Goal: Check status: Check status

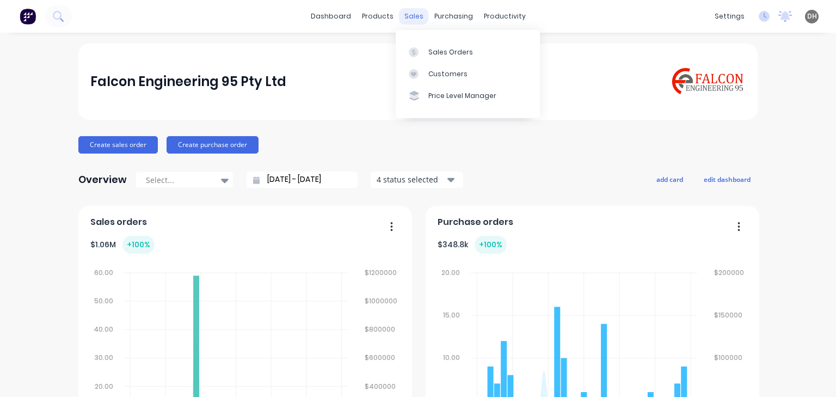
click at [408, 17] on div "sales" at bounding box center [414, 16] width 30 height 16
click at [437, 47] on div "Sales Orders" at bounding box center [451, 52] width 45 height 10
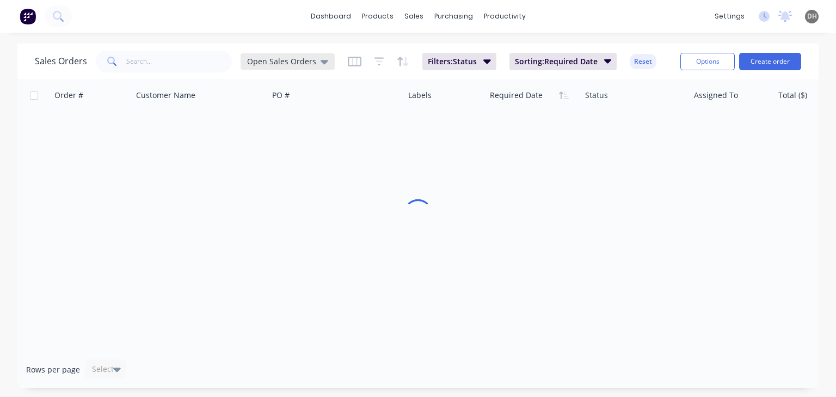
click at [272, 63] on span "Open Sales Orders" at bounding box center [281, 61] width 69 height 11
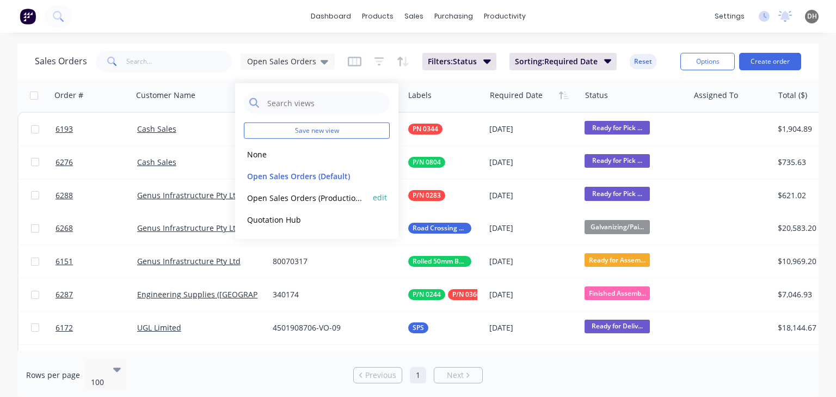
click at [306, 194] on button "Open Sales Orders (Production Meeting)" at bounding box center [306, 197] width 124 height 13
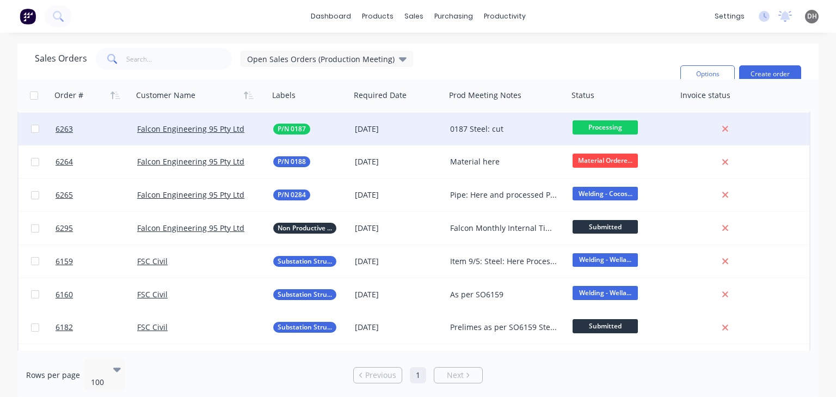
scroll to position [588, 0]
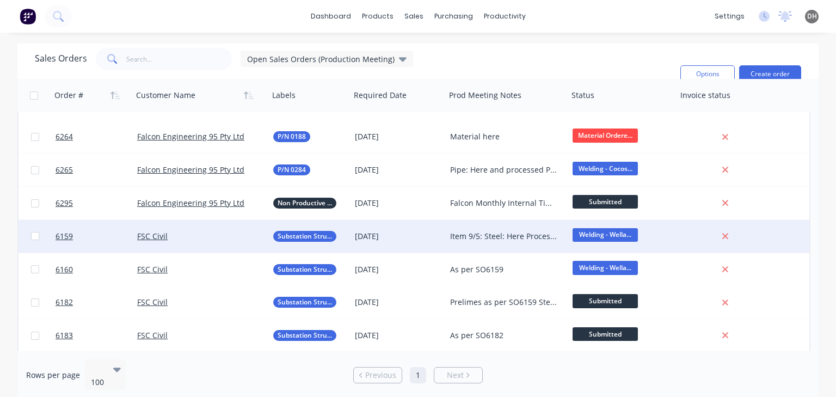
click at [481, 233] on div "Item 9/5: Steel: Here Processed Steel: 06/08 Plates: 08/08 Remaining Items (130…" at bounding box center [504, 236] width 108 height 11
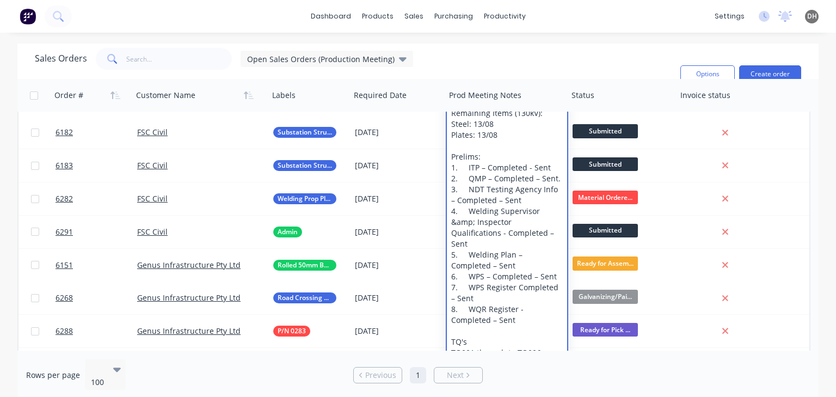
scroll to position [762, 0]
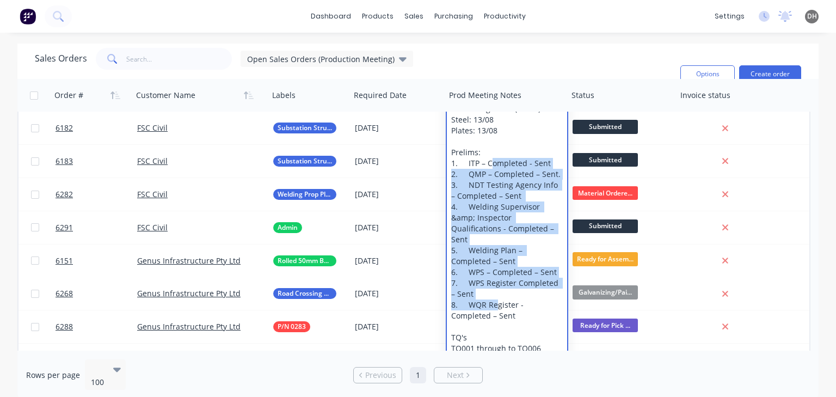
drag, startPoint x: 489, startPoint y: 162, endPoint x: 494, endPoint y: 297, distance: 135.7
click at [494, 297] on div "Item 9/5: Steel: Here Processed Steel: 06/08 Plates: 08/08 Remaining Items (130…" at bounding box center [507, 229] width 120 height 364
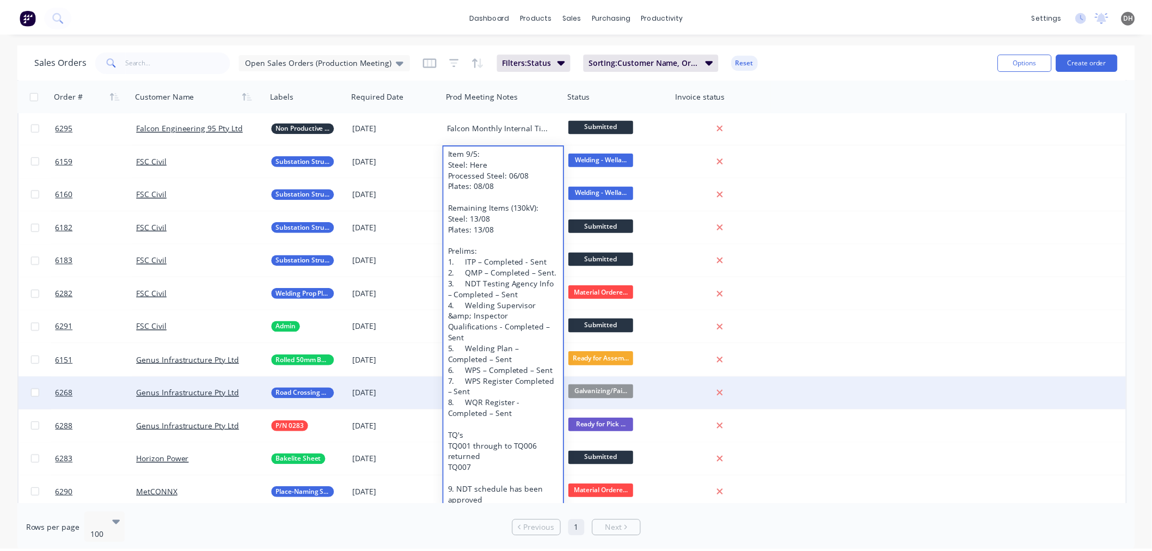
scroll to position [666, 0]
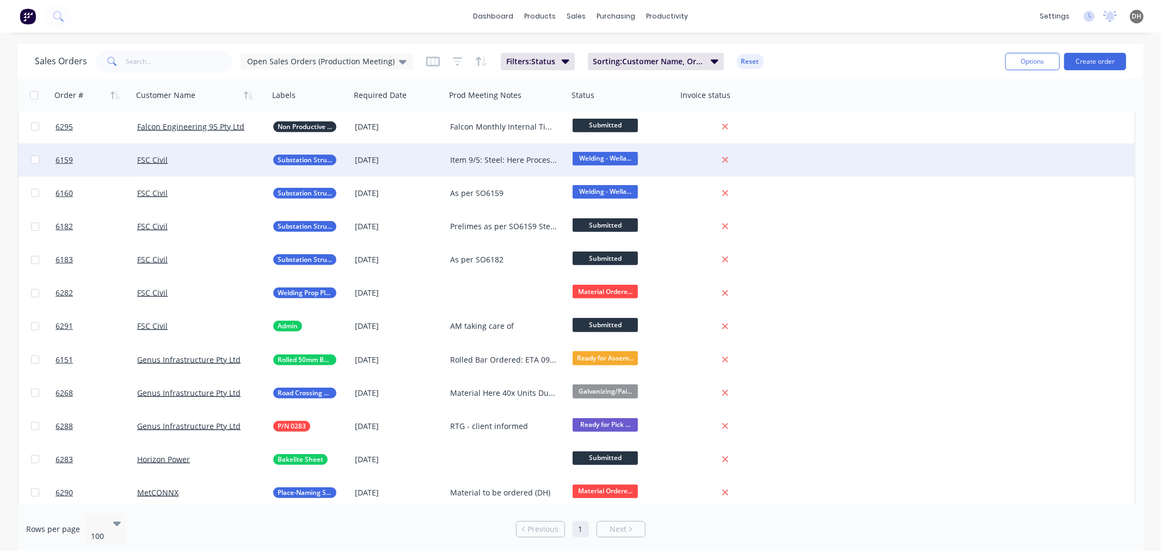
click at [501, 167] on div "Item 9/5: Steel: Here Processed Steel: 06/08 Plates: 08/08 Remaining Items (130…" at bounding box center [507, 160] width 123 height 33
click at [227, 162] on div "FSC Civil" at bounding box center [197, 160] width 121 height 11
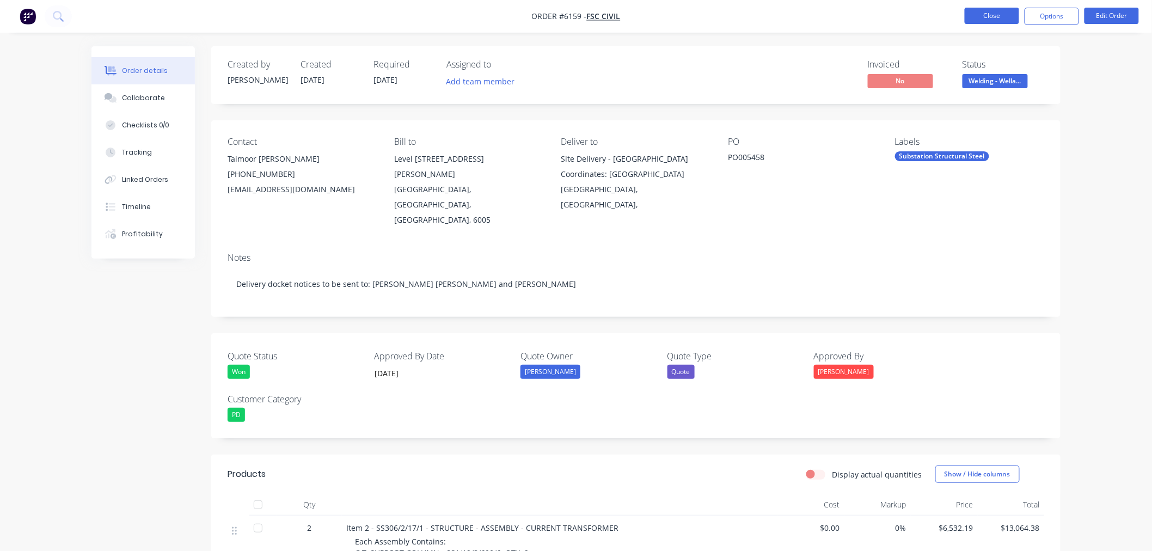
click at [836, 23] on button "Close" at bounding box center [992, 16] width 54 height 16
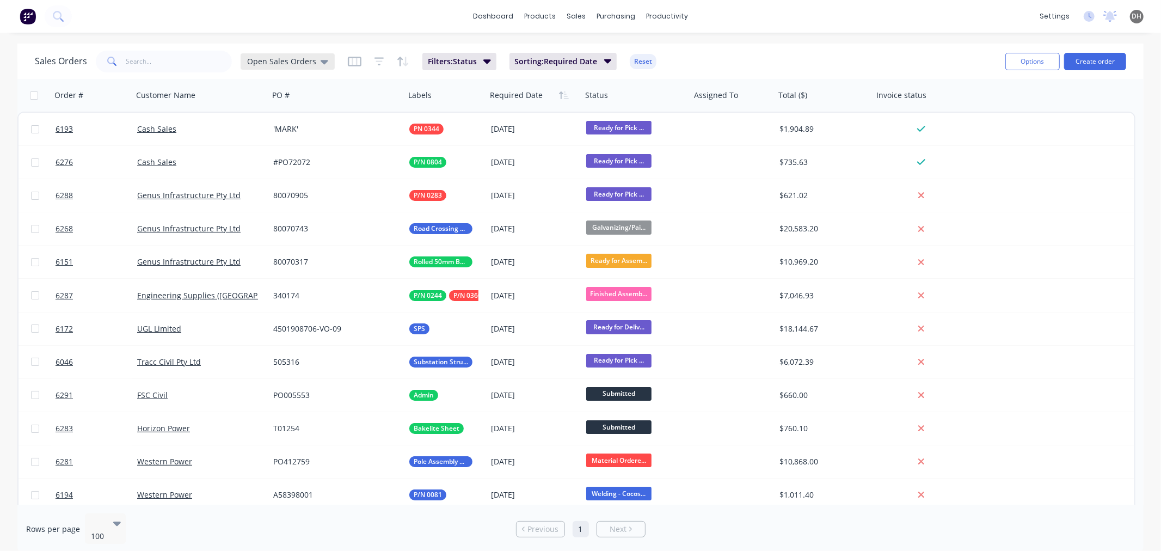
click at [322, 60] on icon at bounding box center [325, 62] width 8 height 4
click at [301, 197] on button "Open Sales Orders (Production Meeting)" at bounding box center [306, 197] width 124 height 13
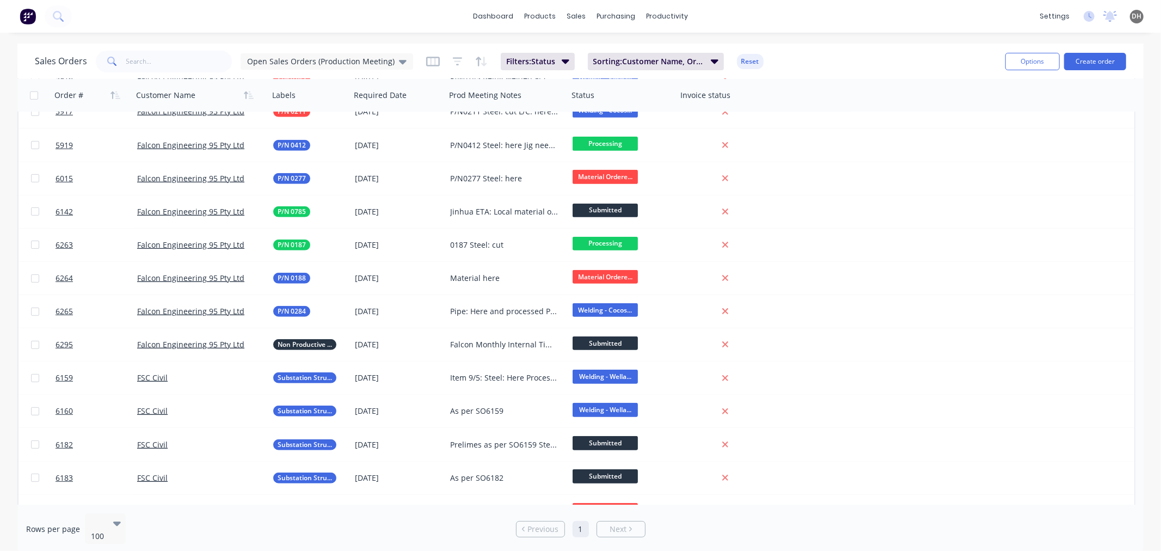
scroll to position [454, 0]
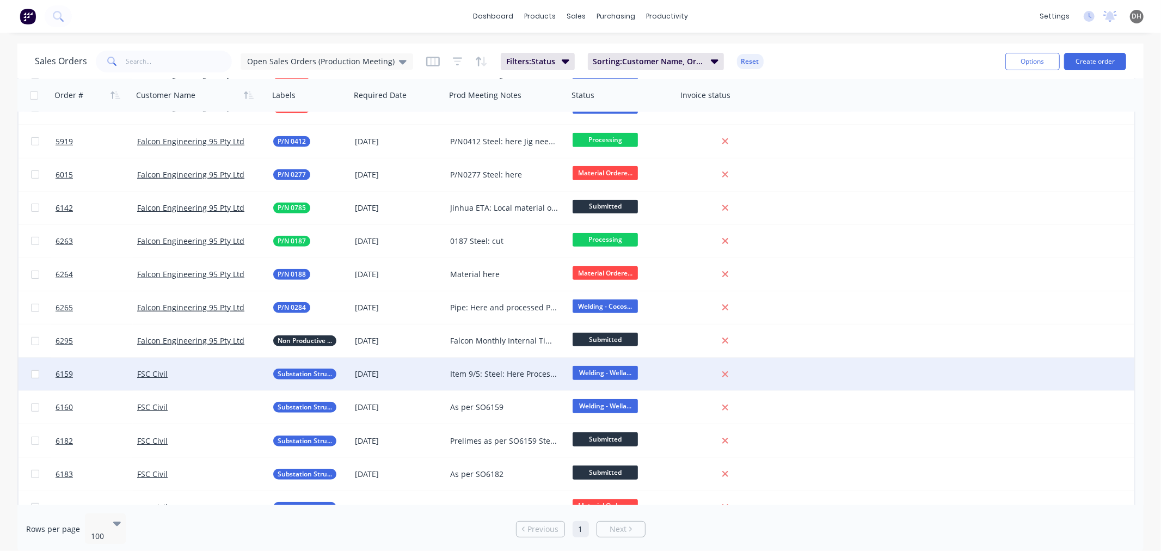
click at [515, 369] on div "Item 9/5: Steel: Here Processed Steel: 06/08 Plates: 08/08 Remaining Items (130…" at bounding box center [504, 374] width 108 height 11
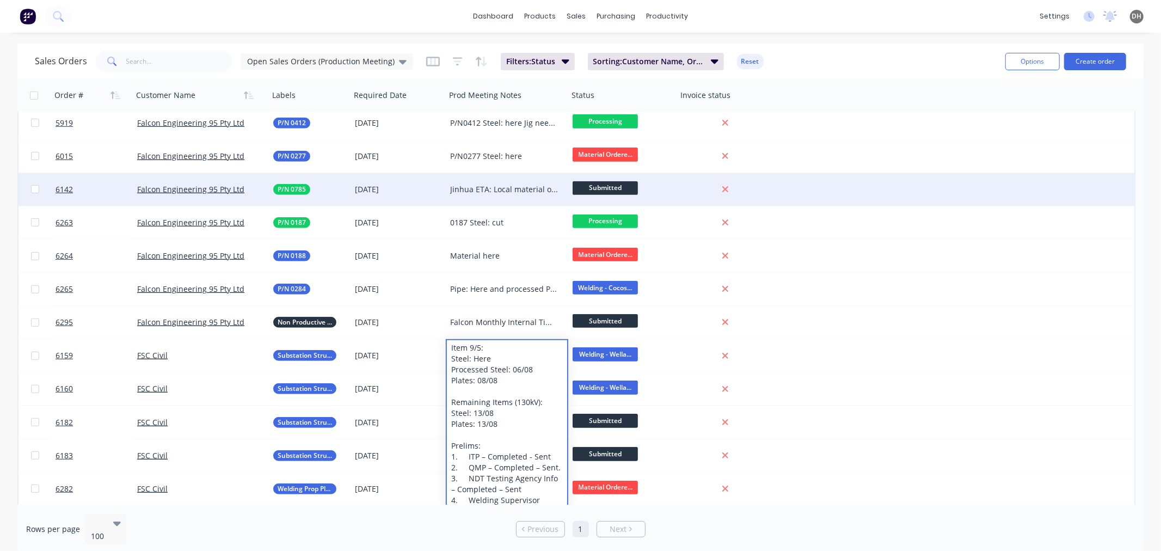
scroll to position [460, 0]
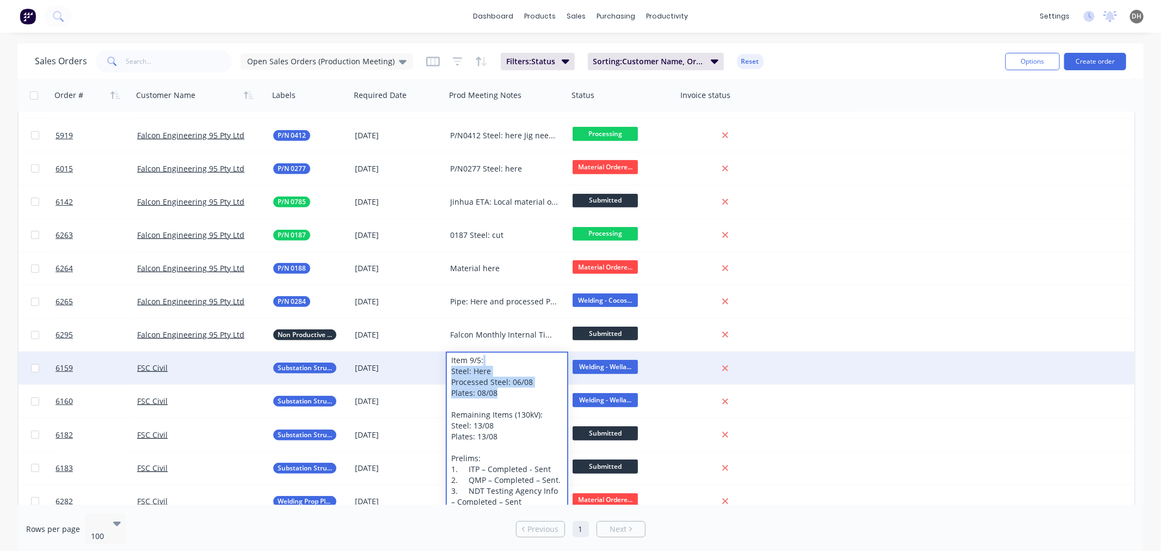
drag, startPoint x: 460, startPoint y: 365, endPoint x: 547, endPoint y: 384, distance: 89.1
click at [457, 358] on div "Item 9/5: Steel: Here Processed Steel: 06/08 Plates: 08/08 Remaining Items (130…" at bounding box center [507, 535] width 120 height 364
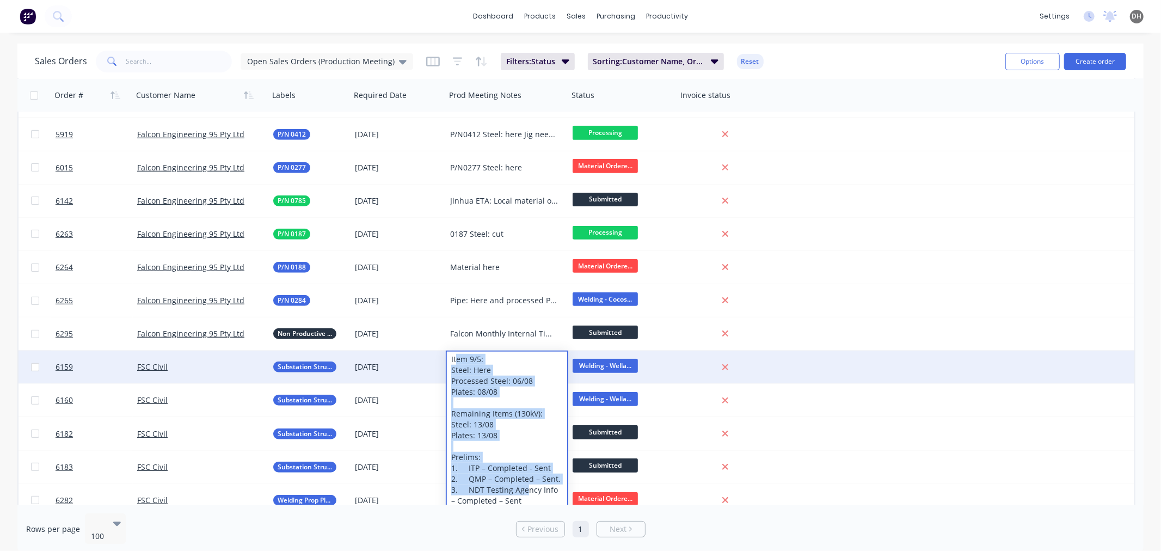
drag, startPoint x: 454, startPoint y: 358, endPoint x: 525, endPoint y: 494, distance: 153.2
click at [525, 396] on div "Item 9/5: Steel: Here Processed Steel: 06/08 Plates: 08/08 Remaining Items (130…" at bounding box center [507, 534] width 120 height 364
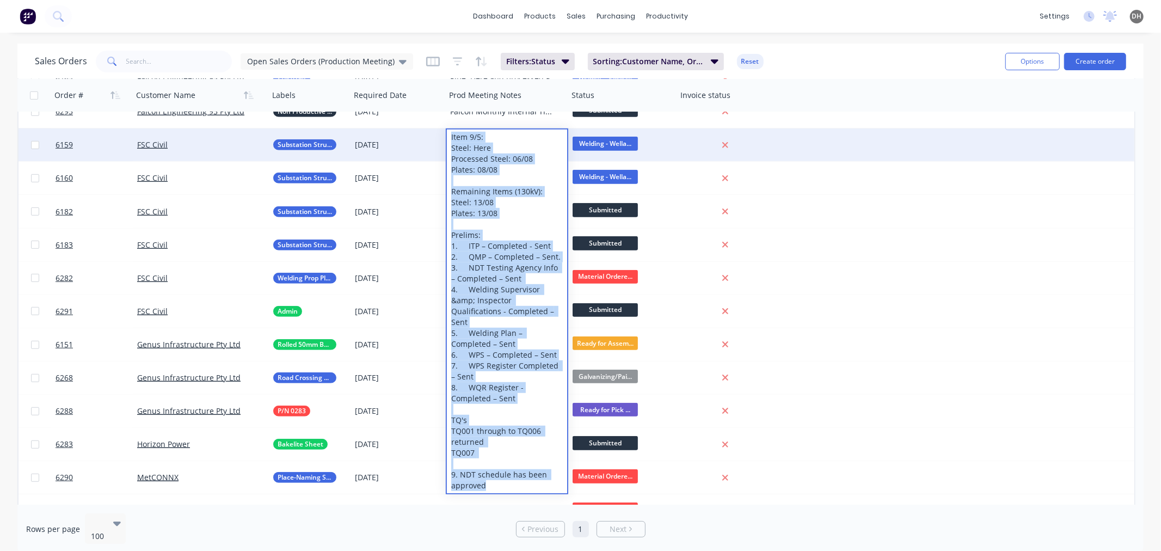
scroll to position [609, 0]
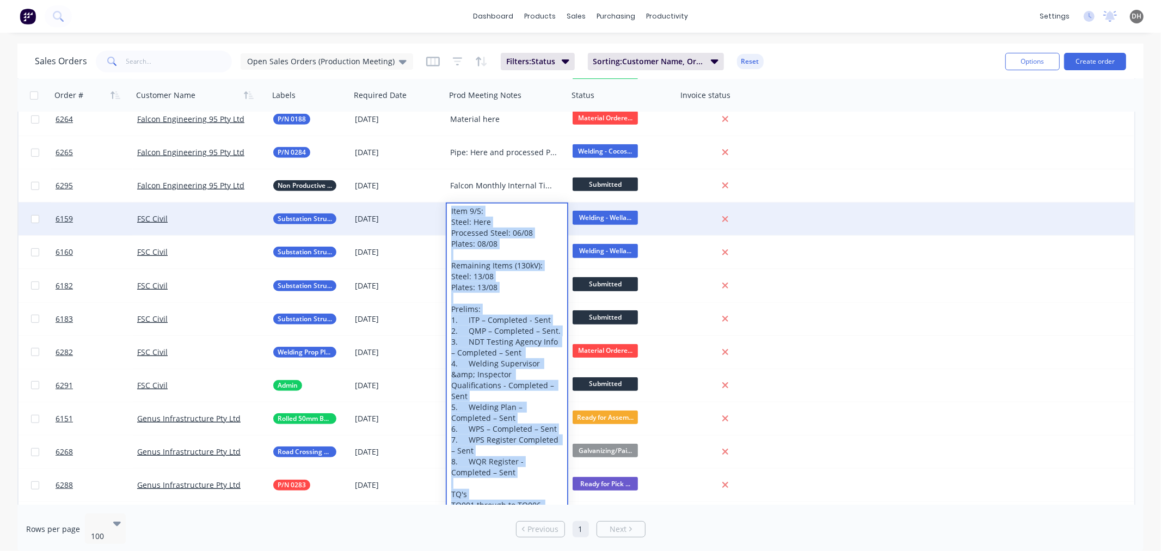
drag, startPoint x: 493, startPoint y: 374, endPoint x: 444, endPoint y: 214, distance: 167.4
click at [444, 214] on div "6159 FSC Civil Substation Structural Steel [DATE] Item 9/5: Steel: Here Process…" at bounding box center [577, 219] width 1116 height 33
copy div "Item 9/5: Steel: Here Processed Steel: 06/08 Plates: 08/08 Remaining Items (130…"
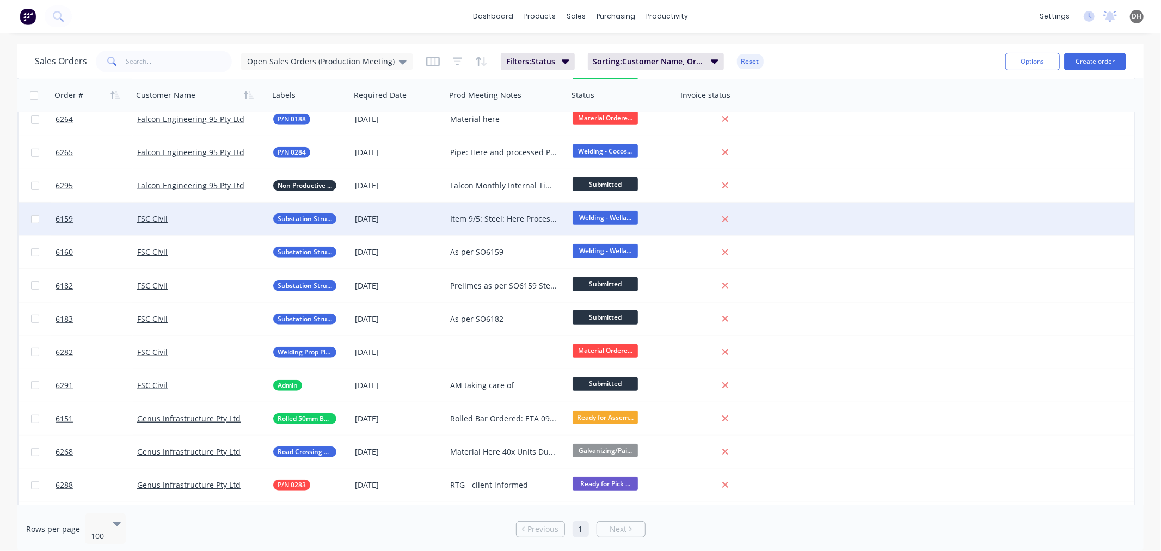
click at [497, 225] on div "Item 9/5: Steel: Here Processed Steel: 06/08 Plates: 08/08 Remaining Items (130…" at bounding box center [507, 219] width 123 height 33
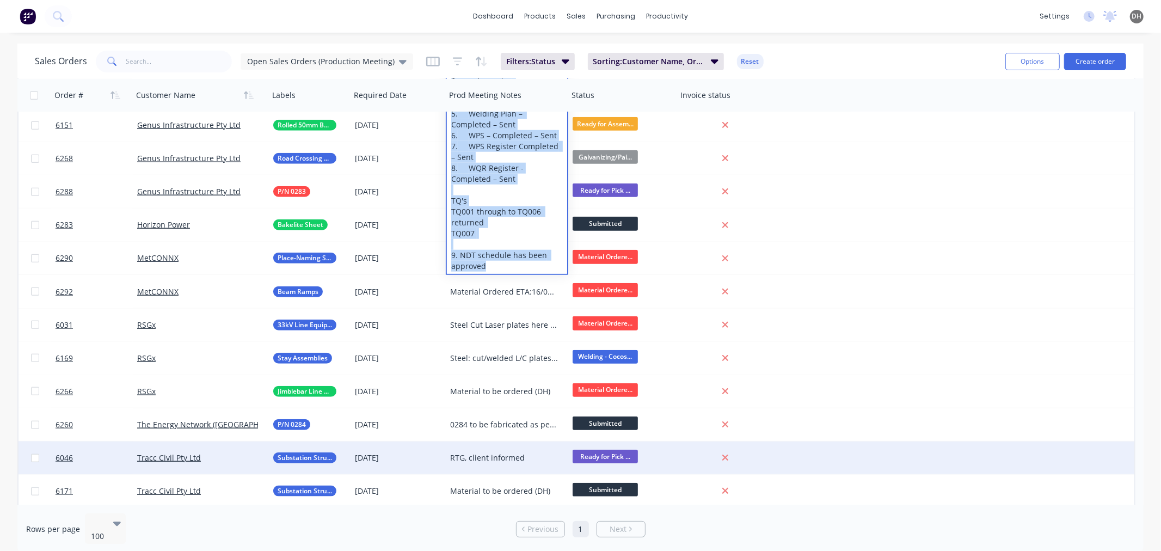
scroll to position [954, 0]
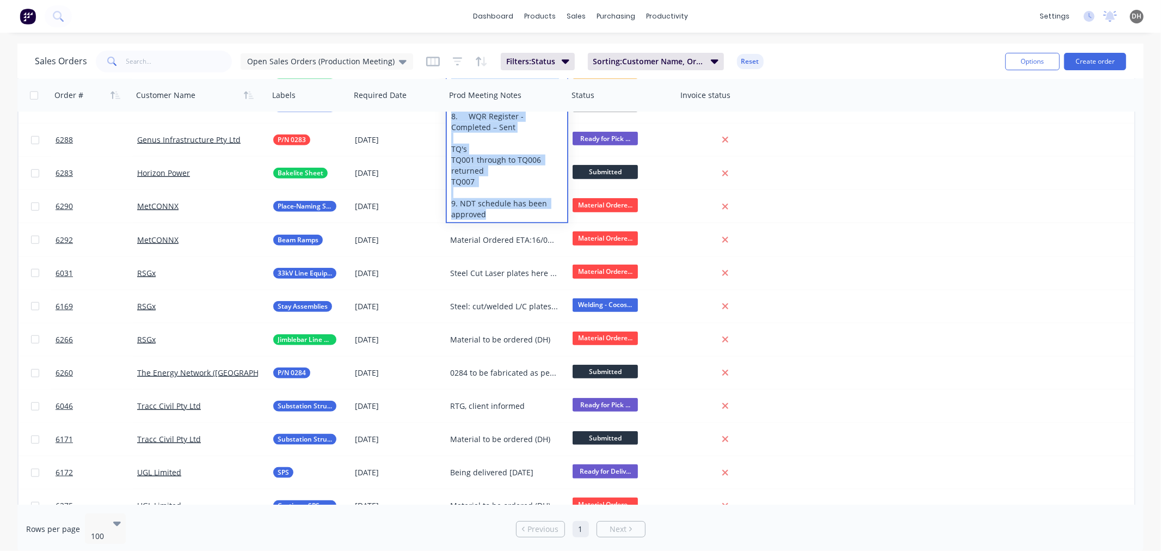
drag, startPoint x: 454, startPoint y: 210, endPoint x: 524, endPoint y: 205, distance: 71.0
click at [524, 205] on div "Item 9/5: Steel: Here Processed Steel: 06/08 Plates: 08/08 Remaining Items (130…" at bounding box center [507, 40] width 120 height 364
copy div "tem 9/5: Steel: Here Processed Steel: 06/08 Plates: 08/08 Remaining Items (130k…"
